Goal: Task Accomplishment & Management: Manage account settings

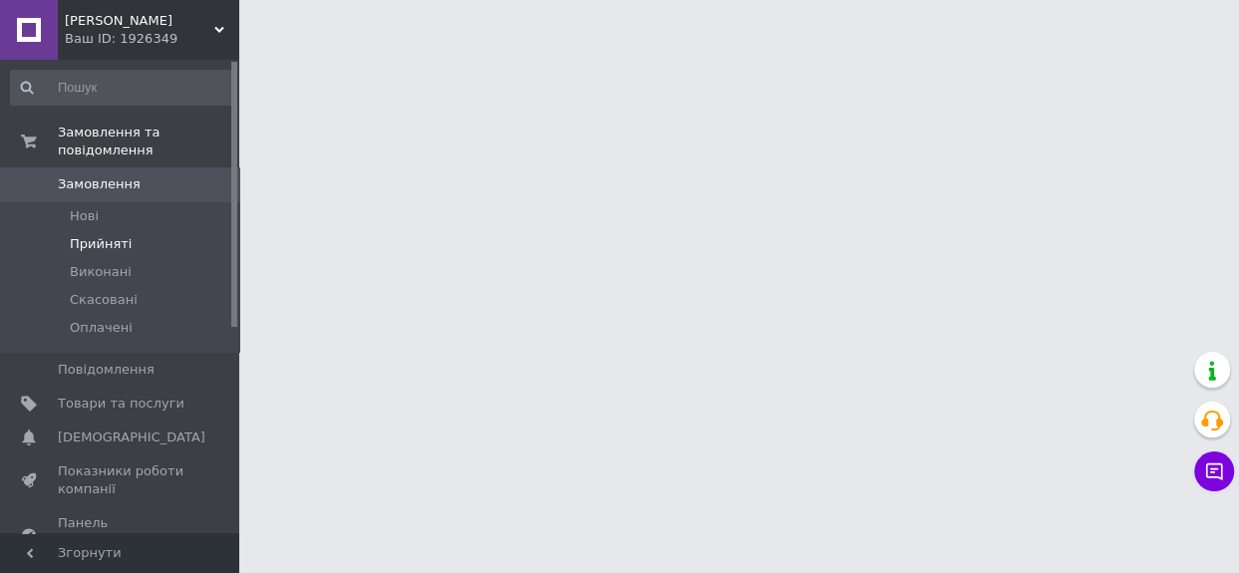
click at [130, 230] on li "Прийняті" at bounding box center [122, 244] width 244 height 28
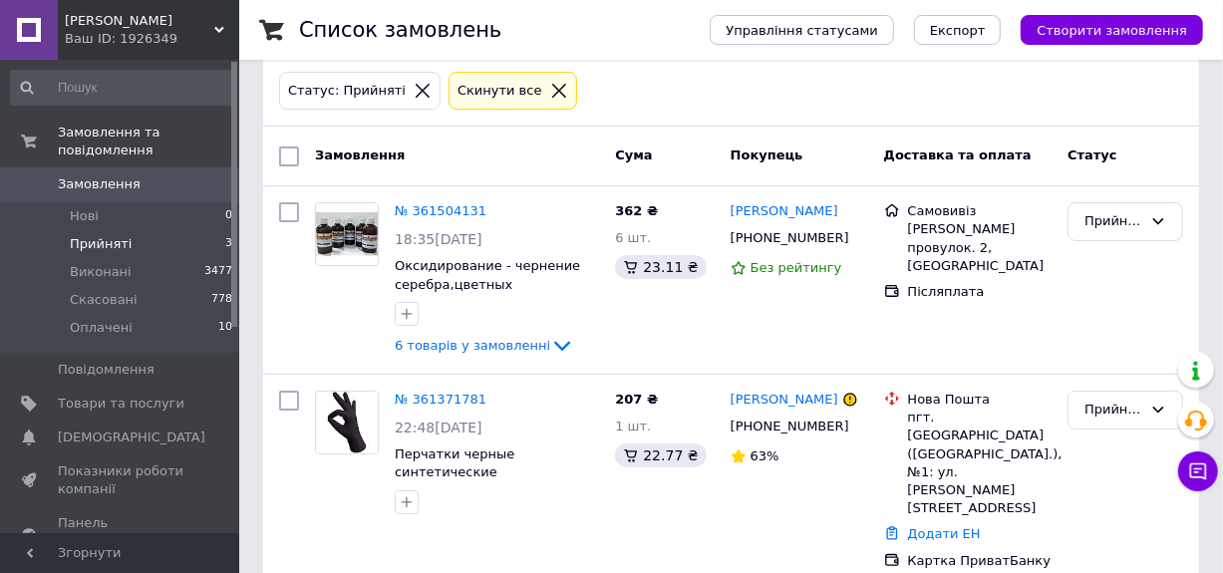
scroll to position [199, 0]
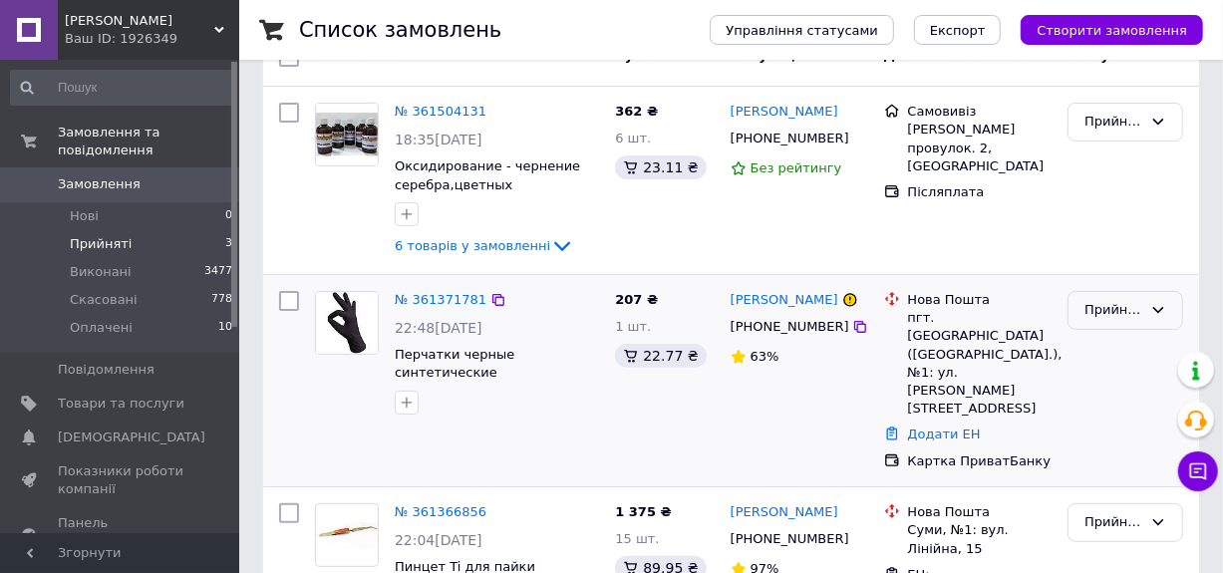
click at [1113, 302] on div "Прийнято" at bounding box center [1113, 310] width 58 height 21
click at [1112, 386] on li "Скасовано" at bounding box center [1126, 388] width 114 height 37
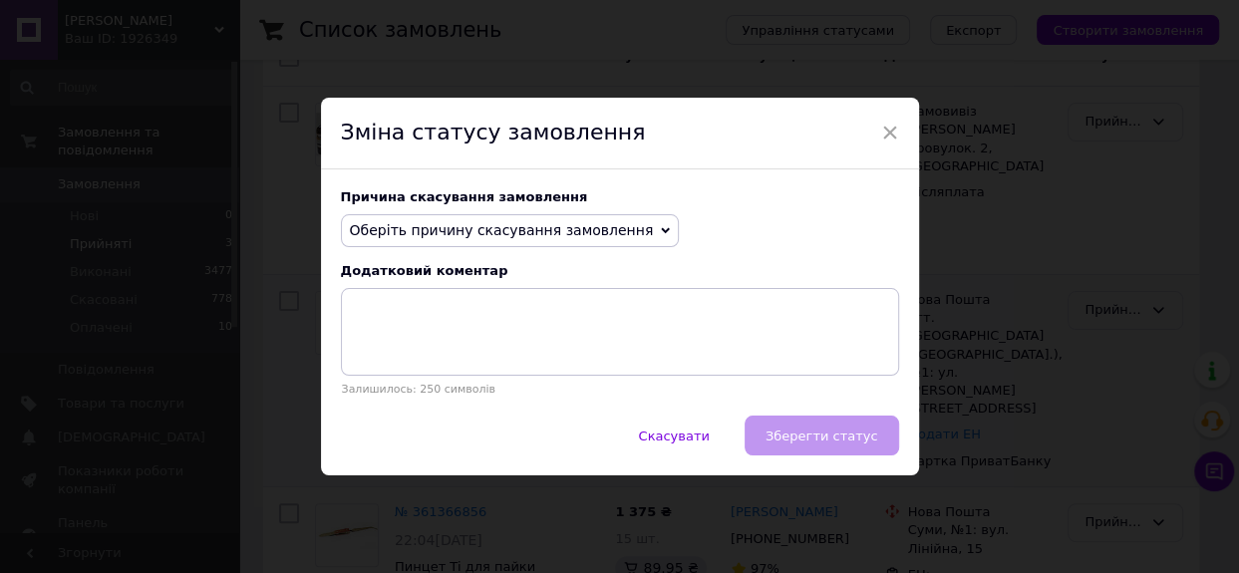
click at [661, 229] on icon at bounding box center [665, 231] width 9 height 6
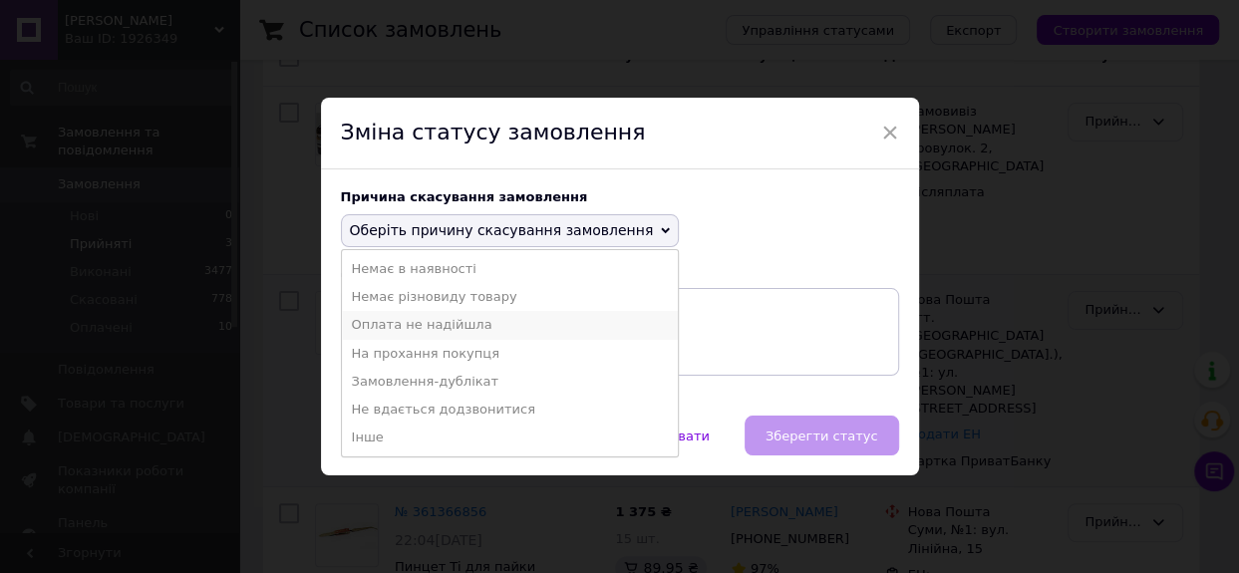
click at [461, 329] on li "Оплата не надійшла" at bounding box center [510, 325] width 337 height 28
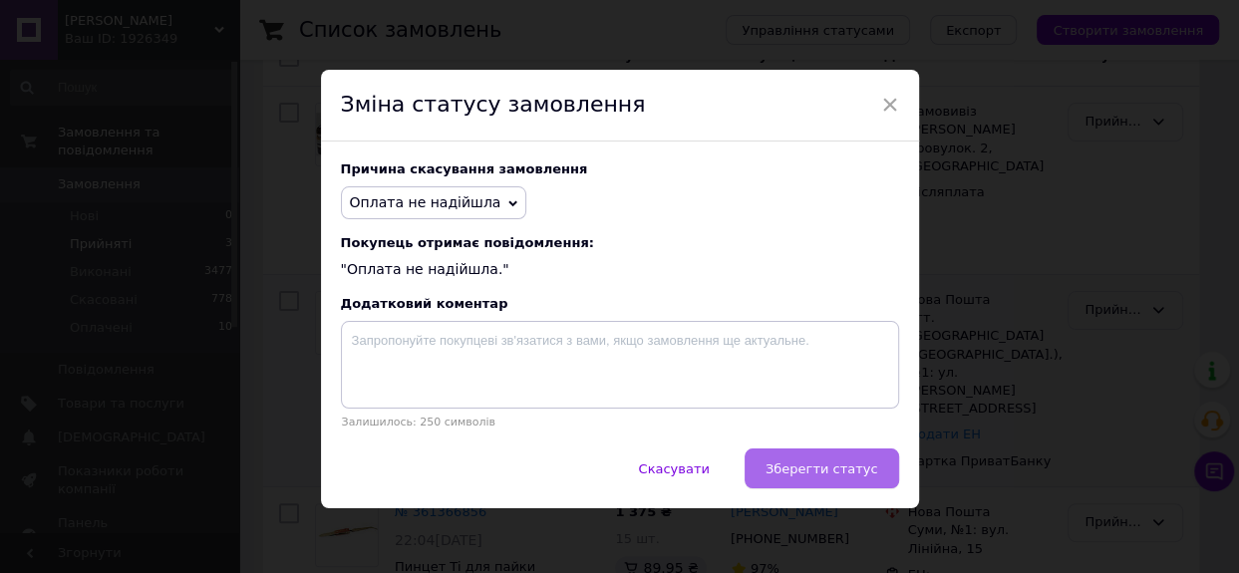
click at [793, 475] on span "Зберегти статус" at bounding box center [822, 469] width 113 height 15
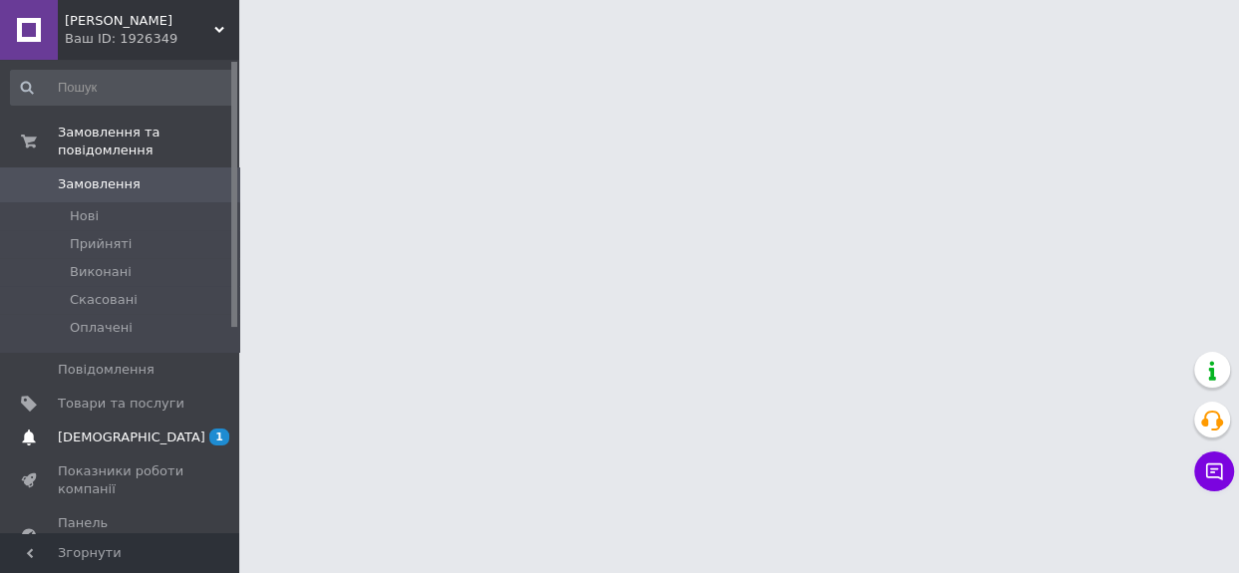
click at [114, 429] on span "[DEMOGRAPHIC_DATA]" at bounding box center [132, 438] width 148 height 18
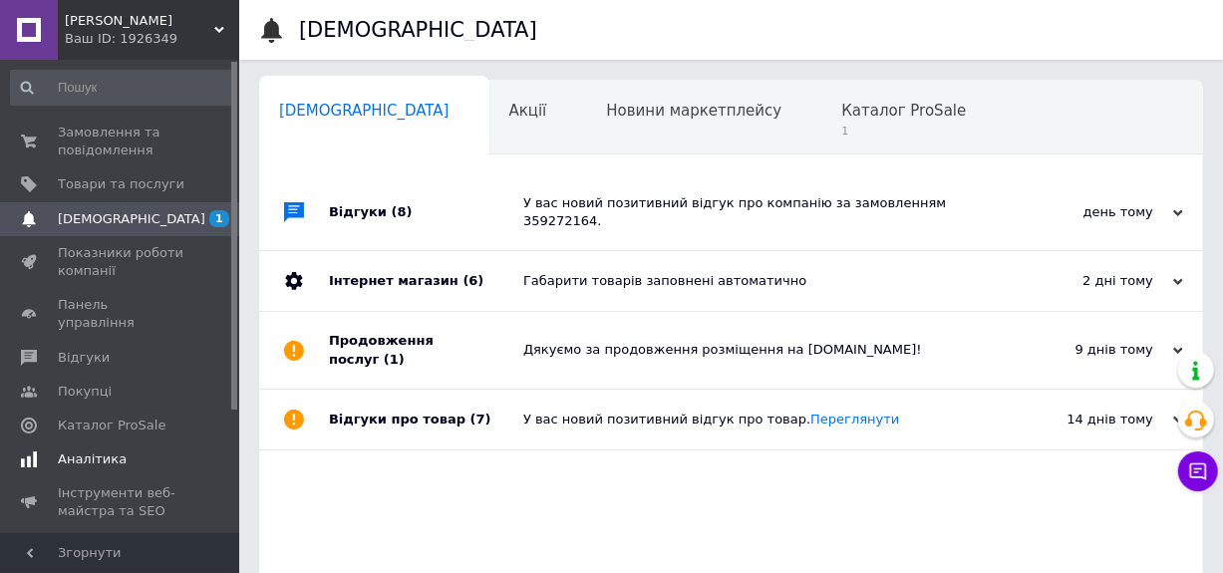
scroll to position [0, 10]
click at [831, 134] on span "1" at bounding box center [893, 131] width 125 height 15
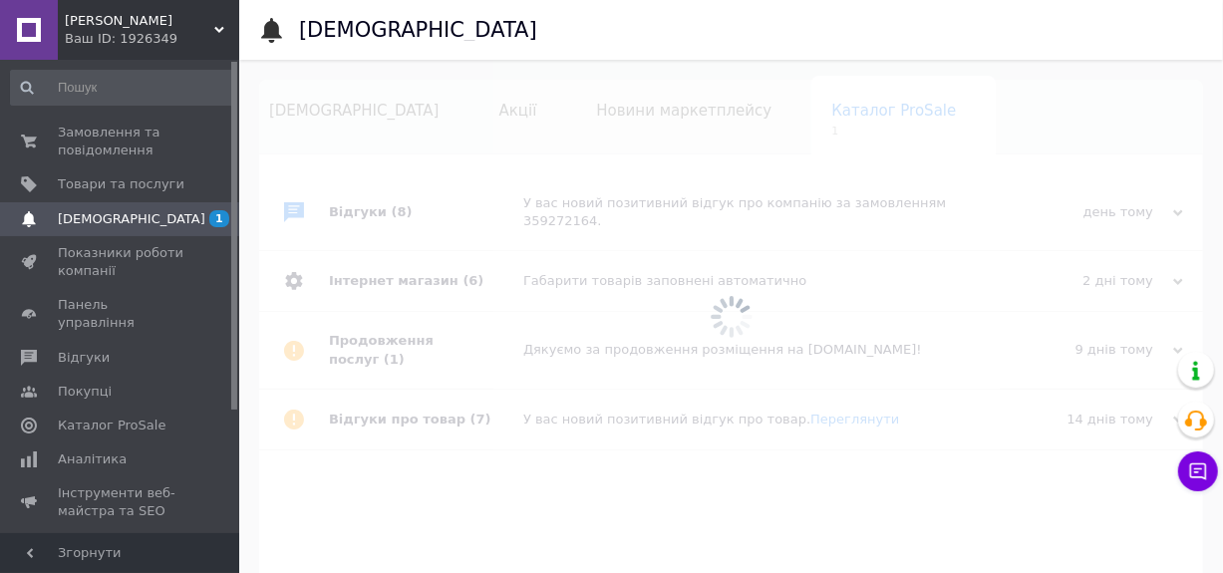
scroll to position [0, 69]
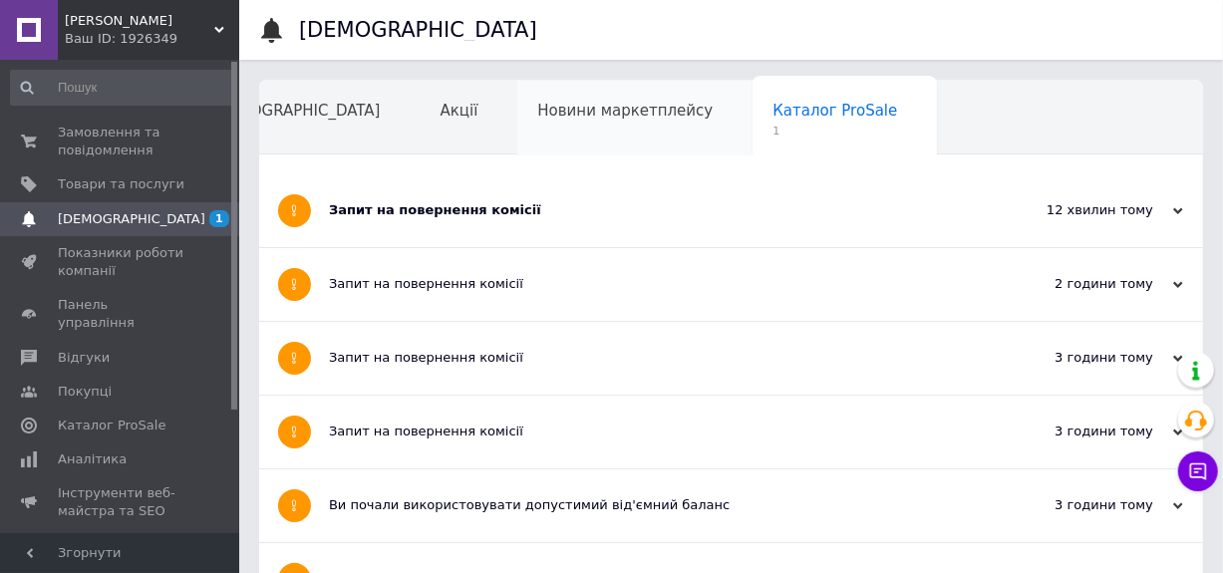
click at [517, 133] on div "Новини маркетплейсу" at bounding box center [634, 119] width 235 height 76
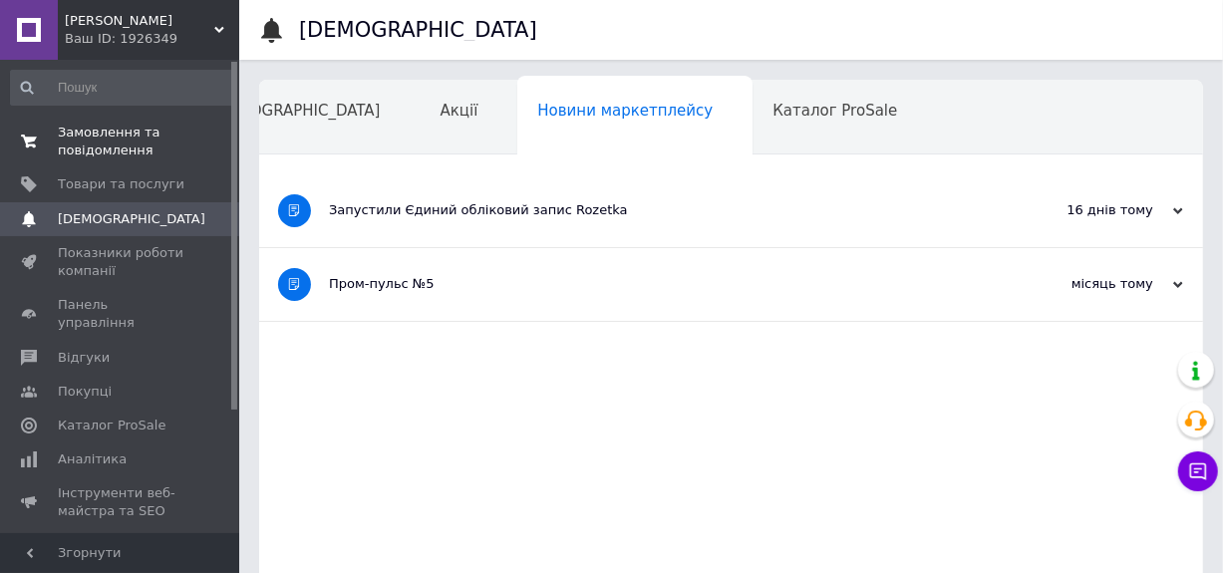
click at [141, 151] on span "Замовлення та повідомлення" at bounding box center [121, 142] width 127 height 36
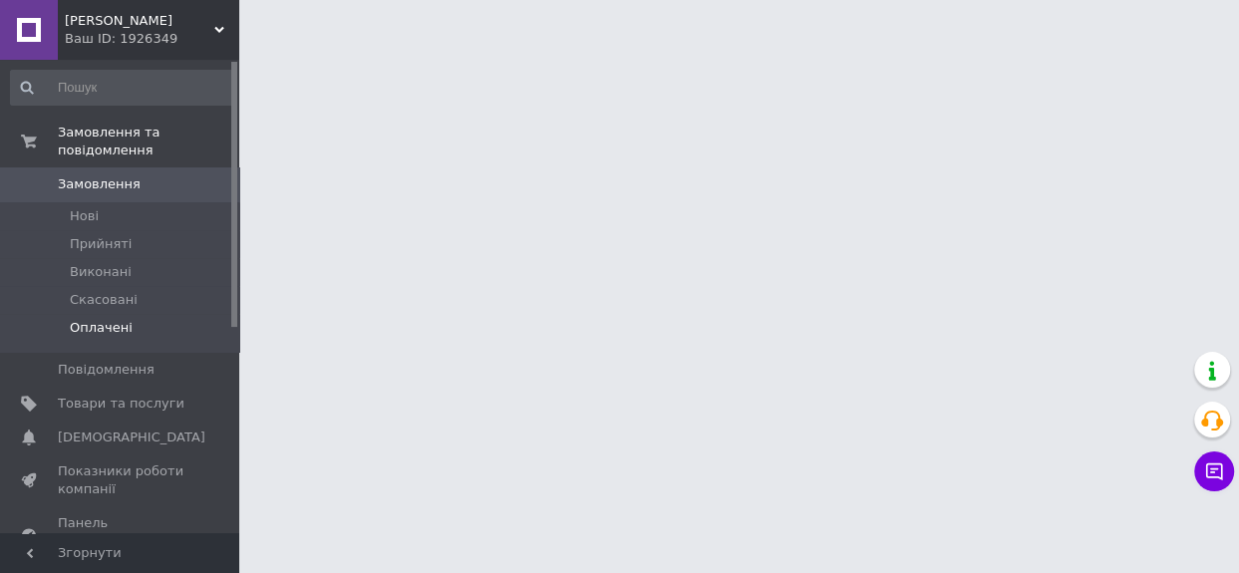
click at [86, 319] on span "Оплачені" at bounding box center [101, 328] width 63 height 18
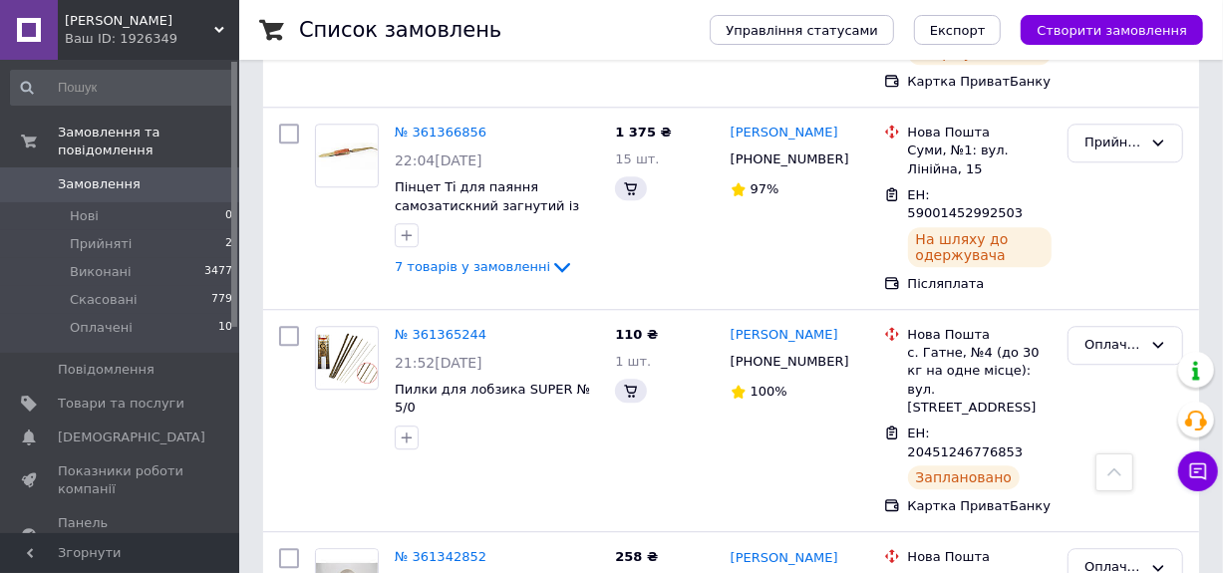
scroll to position [3489, 0]
